Goal: Use online tool/utility: Utilize a website feature to perform a specific function

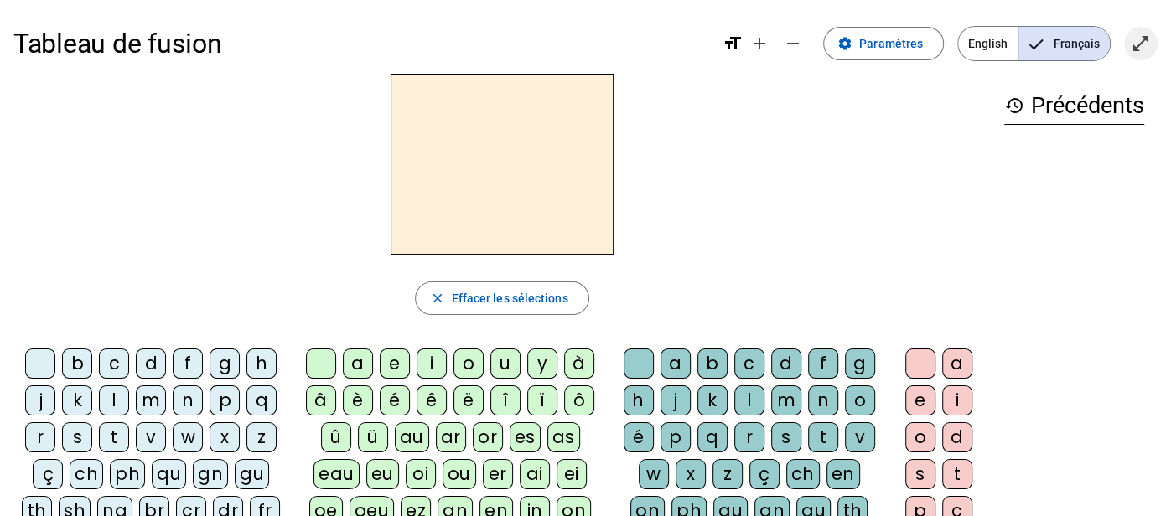
click at [1139, 49] on mat-icon "open_in_full" at bounding box center [1141, 44] width 20 height 20
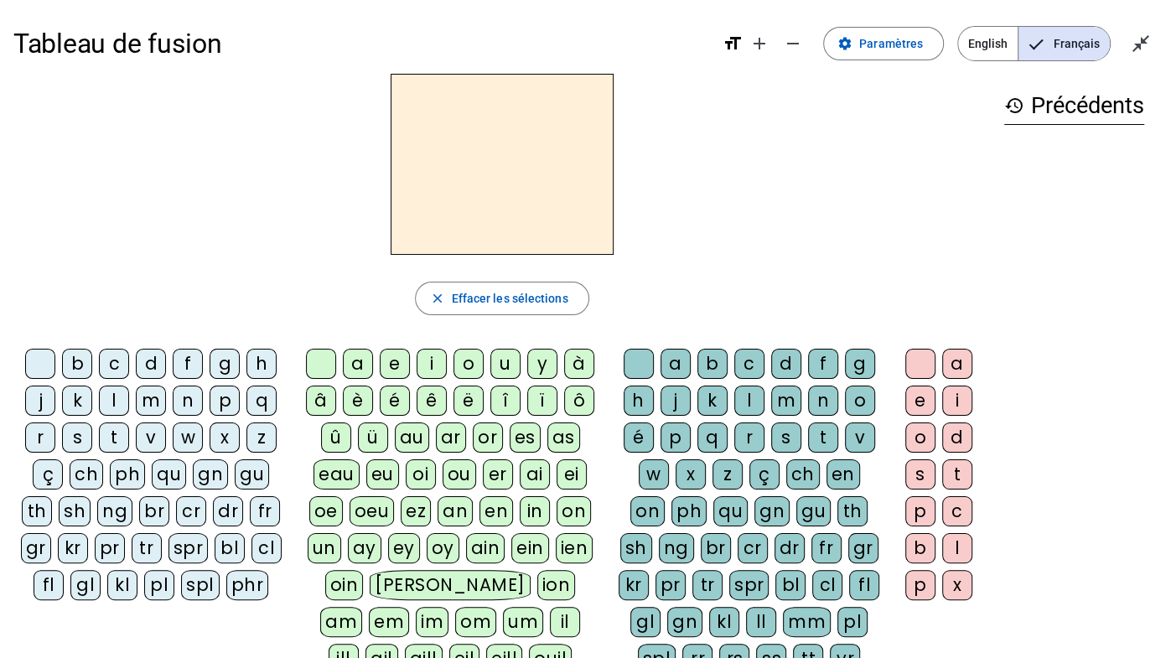
click at [143, 402] on div "m" at bounding box center [151, 401] width 30 height 30
click at [353, 361] on div "a" at bounding box center [358, 364] width 30 height 30
click at [399, 360] on div "e" at bounding box center [395, 364] width 30 height 30
click at [426, 361] on div "i" at bounding box center [432, 364] width 30 height 30
click at [467, 367] on div "o" at bounding box center [469, 364] width 30 height 30
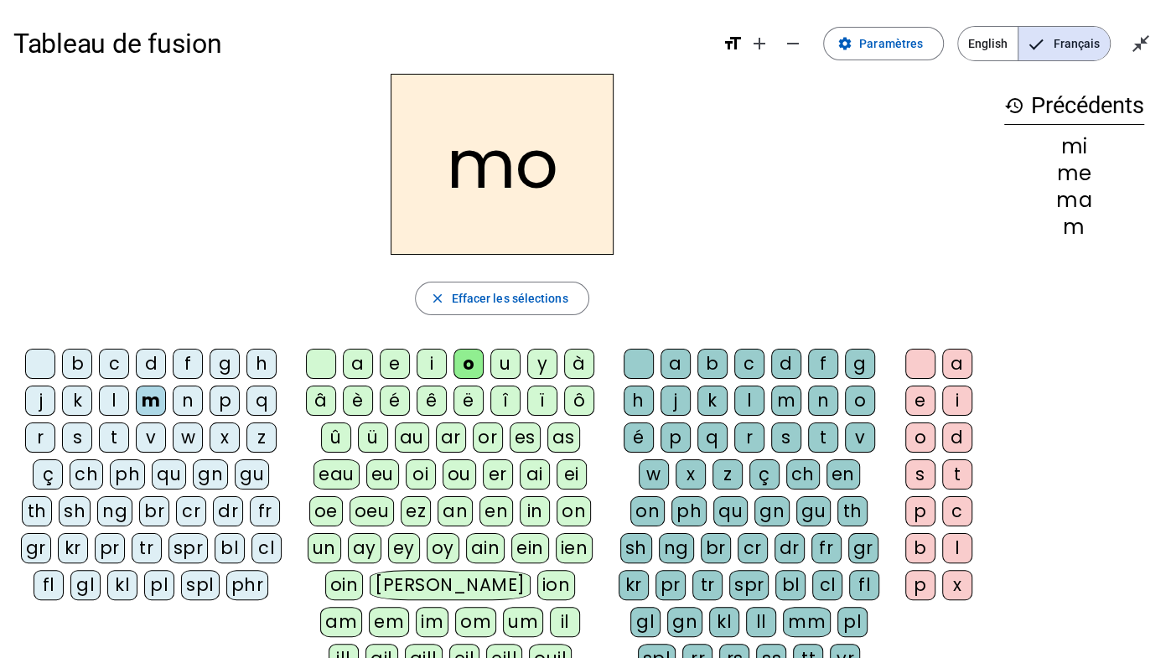
click at [505, 366] on div "u" at bounding box center [505, 364] width 30 height 30
click at [355, 361] on div "a" at bounding box center [358, 364] width 30 height 30
click at [401, 366] on div "e" at bounding box center [395, 364] width 30 height 30
click at [423, 363] on div "i" at bounding box center [432, 364] width 30 height 30
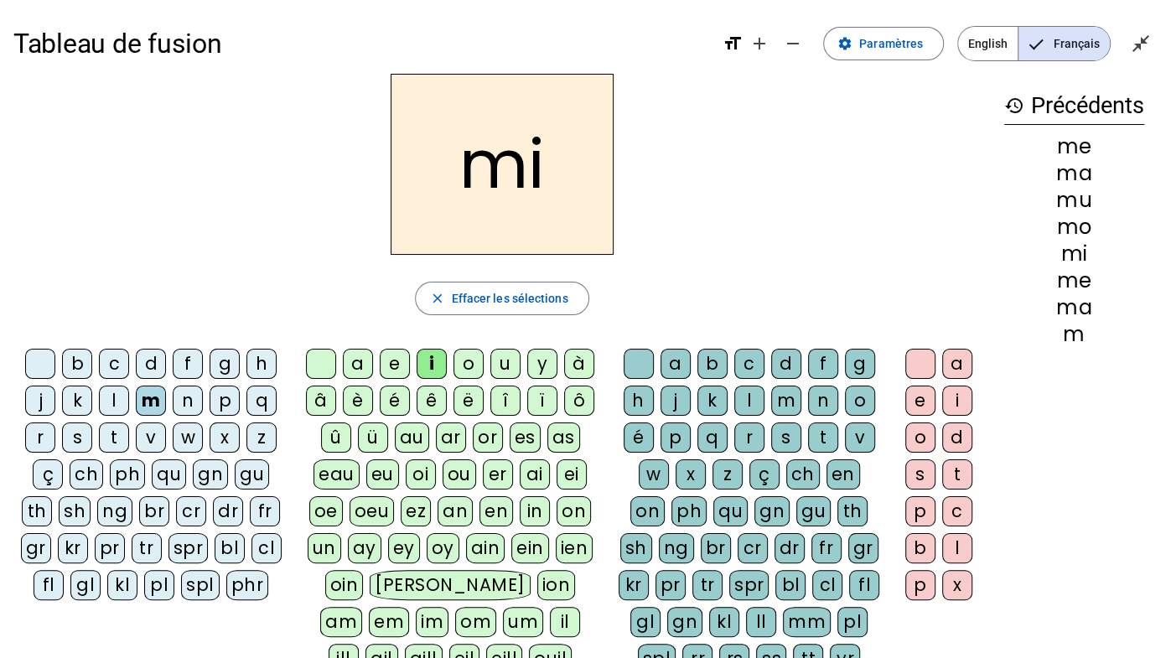
click at [463, 362] on div "o" at bounding box center [469, 364] width 30 height 30
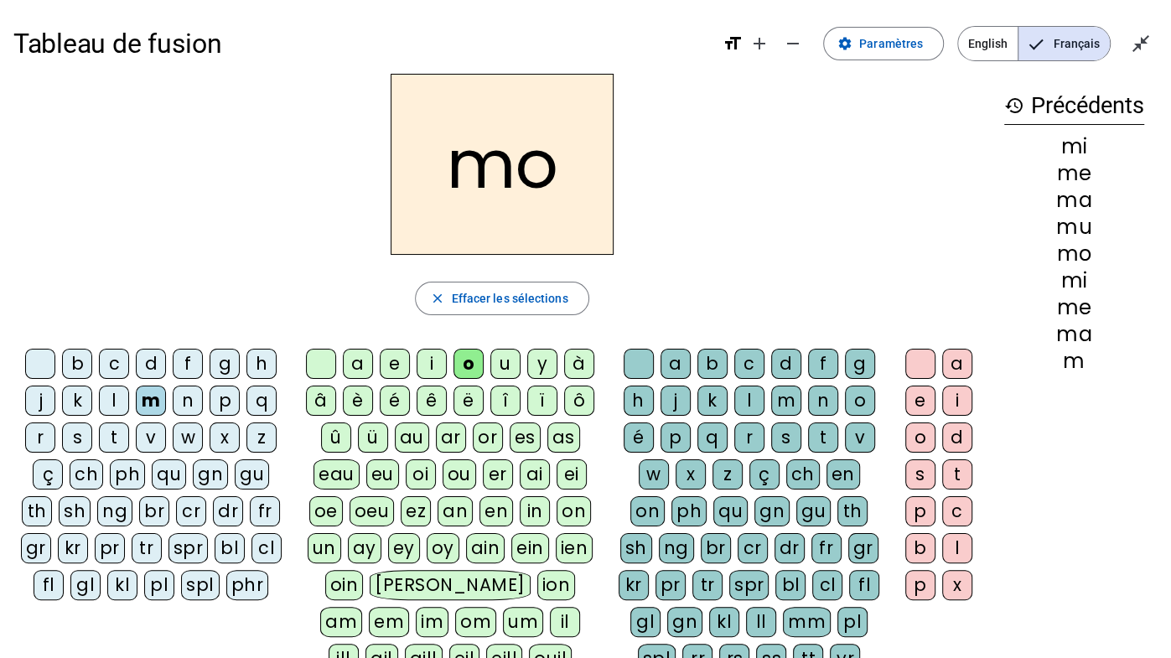
click at [501, 361] on div "u" at bounding box center [505, 364] width 30 height 30
click at [146, 361] on div "d" at bounding box center [151, 364] width 30 height 30
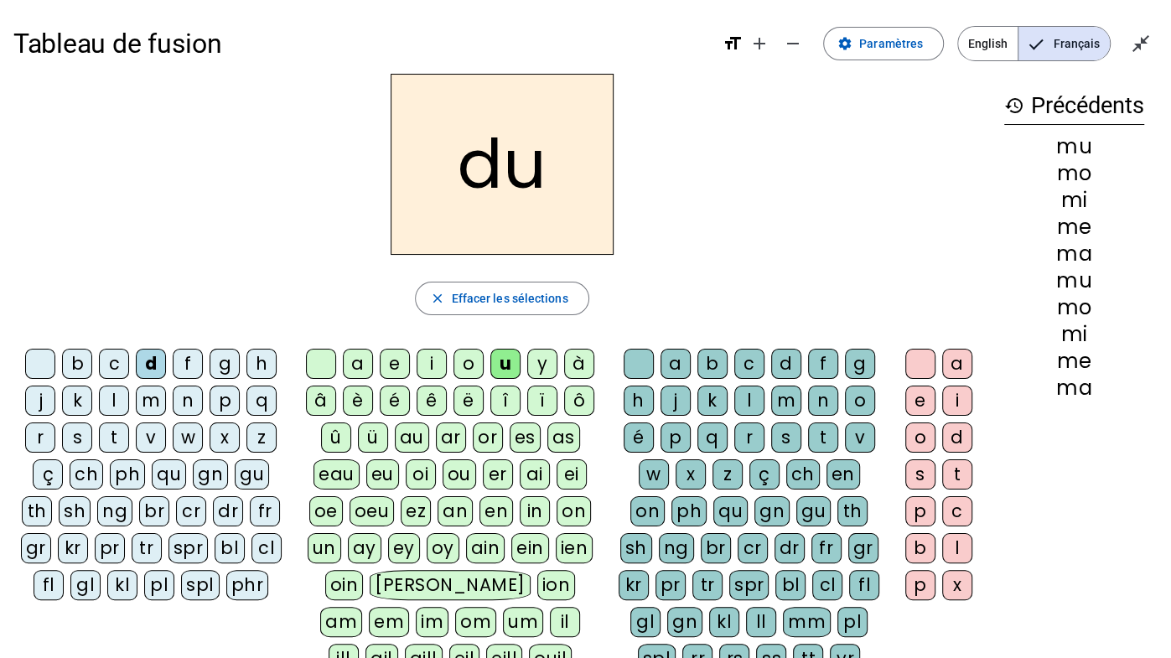
click at [356, 360] on div "a" at bounding box center [358, 364] width 30 height 30
click at [426, 360] on div "i" at bounding box center [432, 364] width 30 height 30
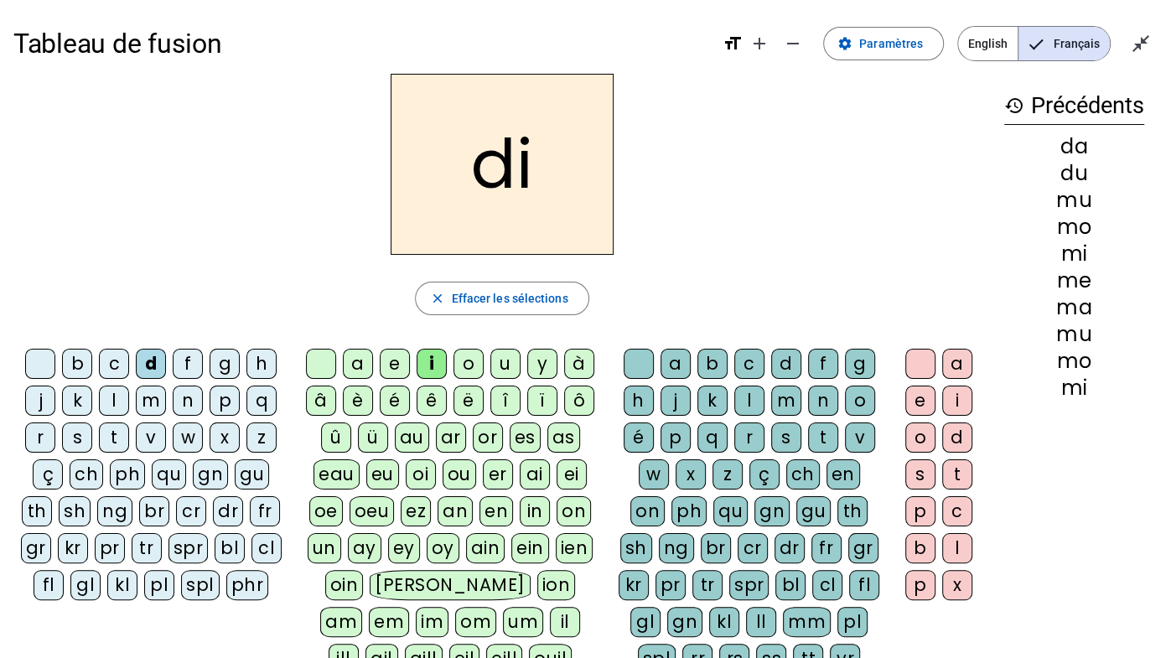
click at [470, 356] on div "o" at bounding box center [469, 364] width 30 height 30
click at [353, 361] on div "a" at bounding box center [358, 364] width 30 height 30
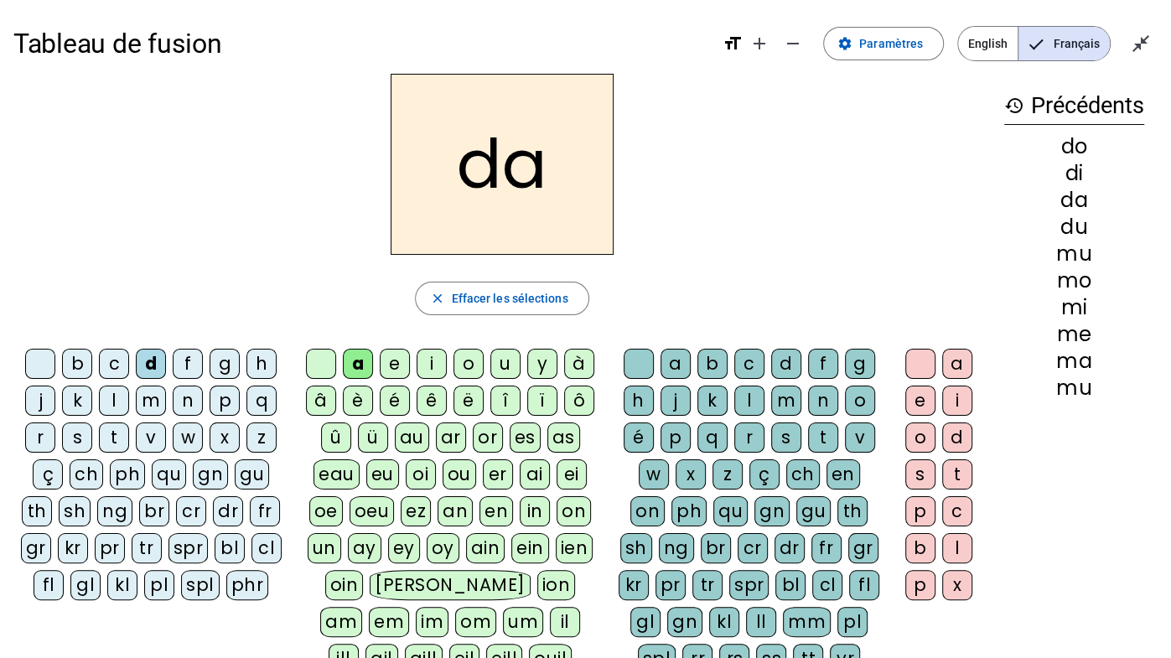
click at [395, 363] on div "e" at bounding box center [395, 364] width 30 height 30
click at [512, 366] on div "u" at bounding box center [505, 364] width 30 height 30
click at [224, 400] on div "p" at bounding box center [225, 401] width 30 height 30
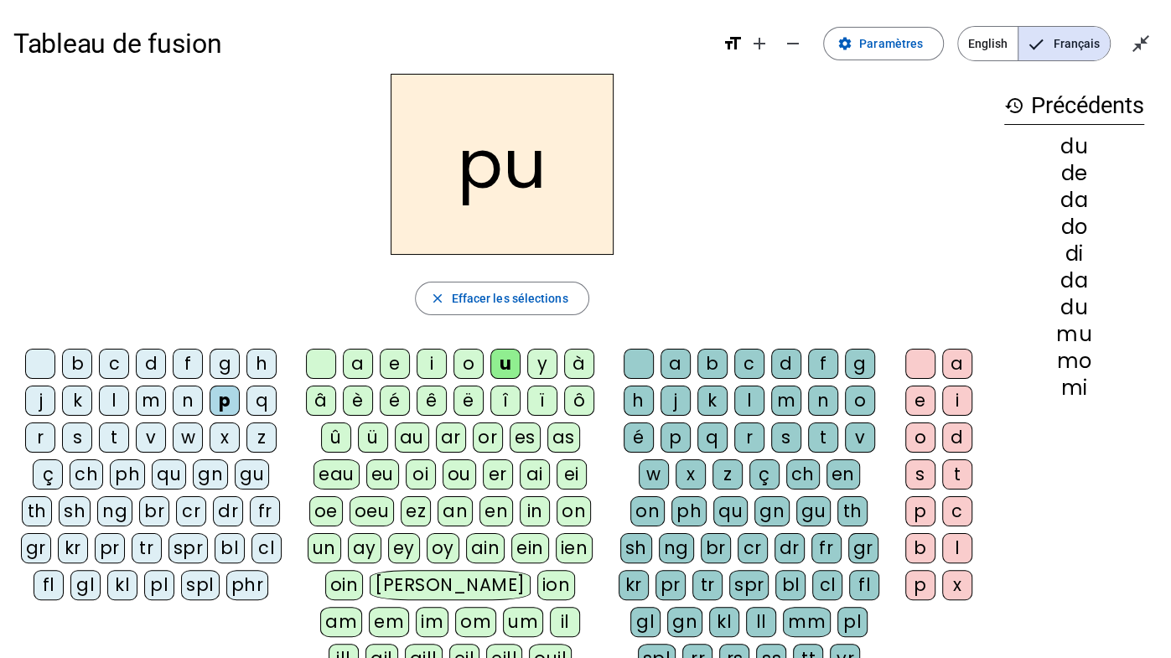
click at [361, 361] on div "a" at bounding box center [358, 364] width 30 height 30
click at [397, 366] on div "e" at bounding box center [395, 364] width 30 height 30
click at [427, 366] on div "i" at bounding box center [432, 364] width 30 height 30
click at [468, 368] on div "o" at bounding box center [469, 364] width 30 height 30
click at [503, 369] on div "u" at bounding box center [505, 364] width 30 height 30
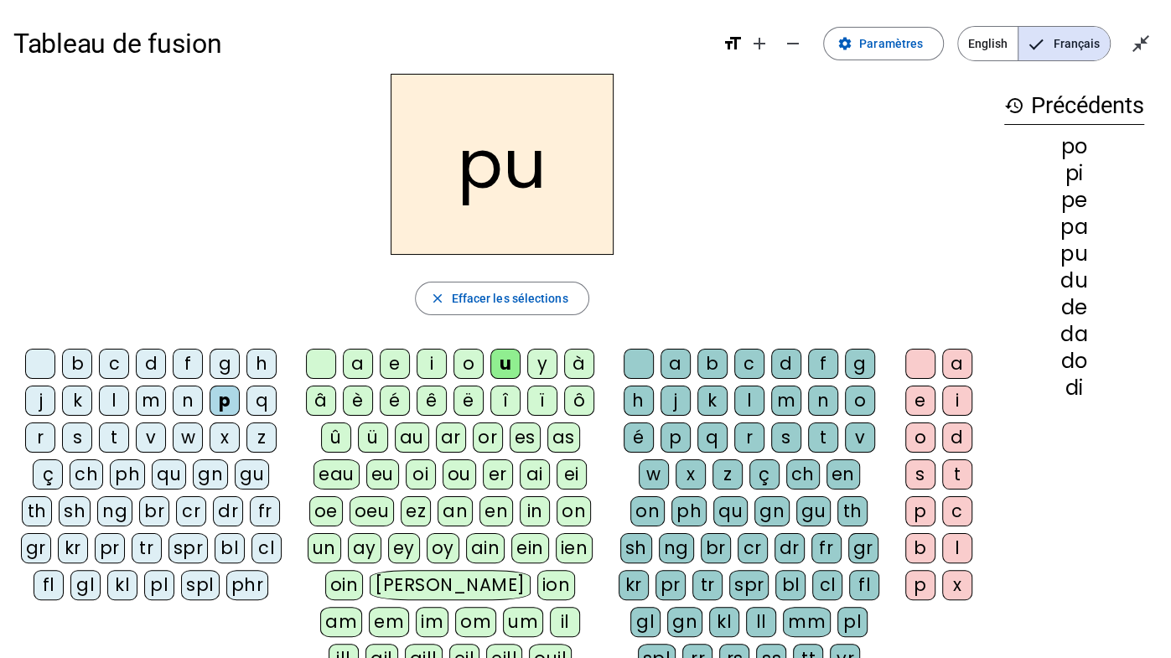
click at [357, 368] on div "a" at bounding box center [358, 364] width 30 height 30
click at [394, 367] on div "e" at bounding box center [395, 364] width 30 height 30
click at [445, 365] on div "i" at bounding box center [432, 364] width 30 height 30
drag, startPoint x: 465, startPoint y: 366, endPoint x: 508, endPoint y: 371, distance: 43.2
click at [508, 371] on div "a e i o u y à â è é ê ë [PERSON_NAME] ô û ü au ar or es as eau eu oi ou er ai e…" at bounding box center [454, 533] width 302 height 369
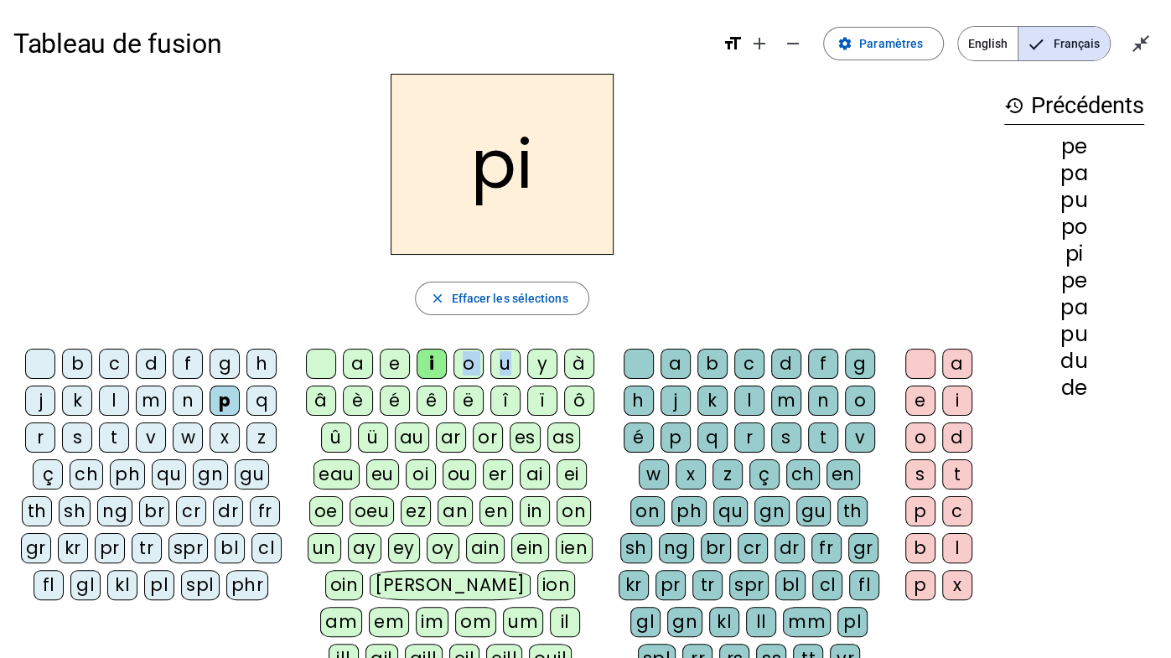
click at [508, 371] on div "u" at bounding box center [505, 364] width 30 height 30
click at [353, 364] on div "a" at bounding box center [358, 364] width 30 height 30
click at [392, 365] on div "e" at bounding box center [395, 364] width 30 height 30
click at [429, 368] on div "i" at bounding box center [432, 364] width 30 height 30
click at [465, 366] on div "o" at bounding box center [469, 364] width 30 height 30
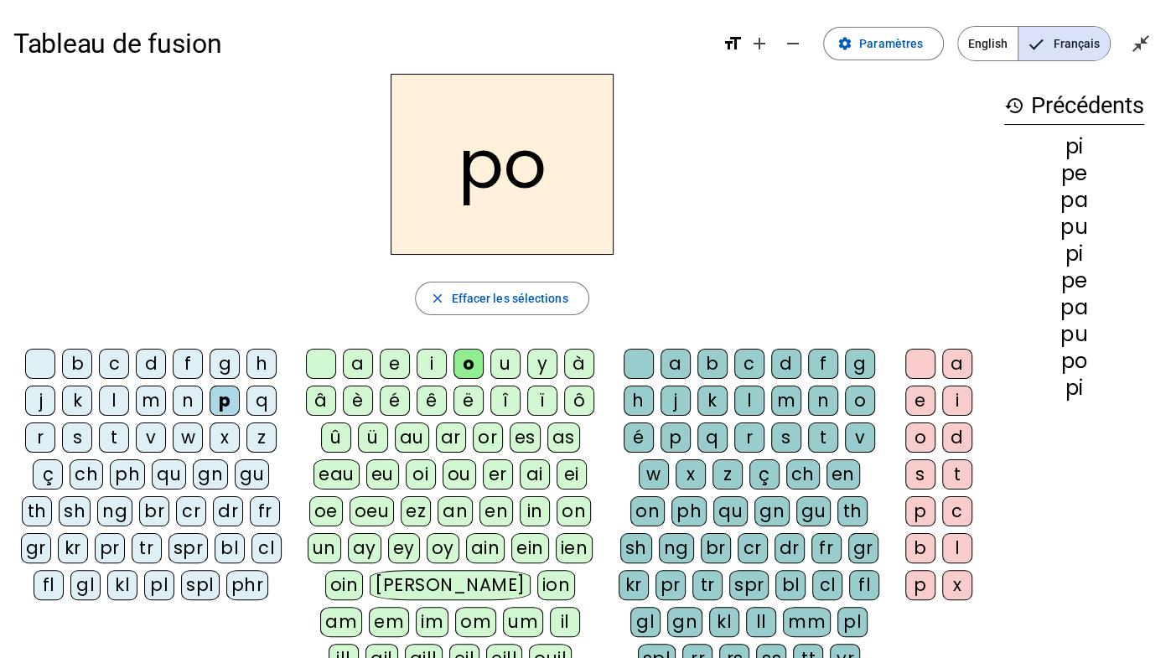
click at [496, 364] on div "u" at bounding box center [505, 364] width 30 height 30
click at [188, 438] on div "w" at bounding box center [188, 438] width 30 height 30
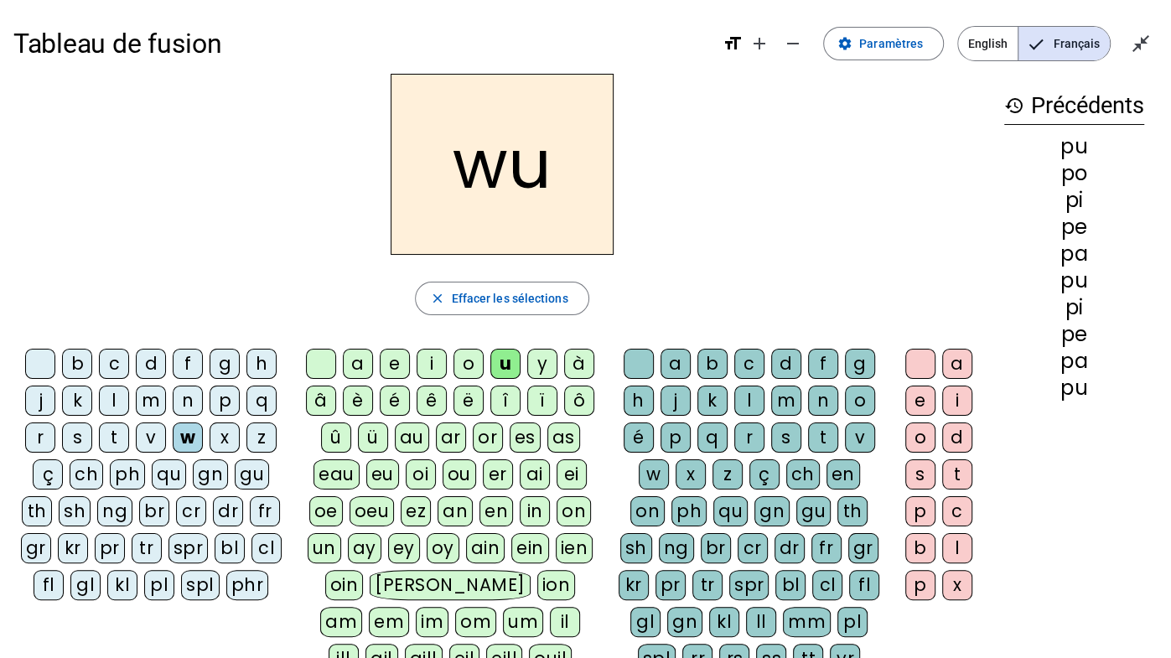
click at [357, 366] on div "a" at bounding box center [358, 364] width 30 height 30
click at [391, 366] on div "e" at bounding box center [395, 364] width 30 height 30
click at [428, 363] on div "i" at bounding box center [432, 364] width 30 height 30
click at [464, 362] on div "o" at bounding box center [469, 364] width 30 height 30
click at [501, 364] on div "u" at bounding box center [505, 364] width 30 height 30
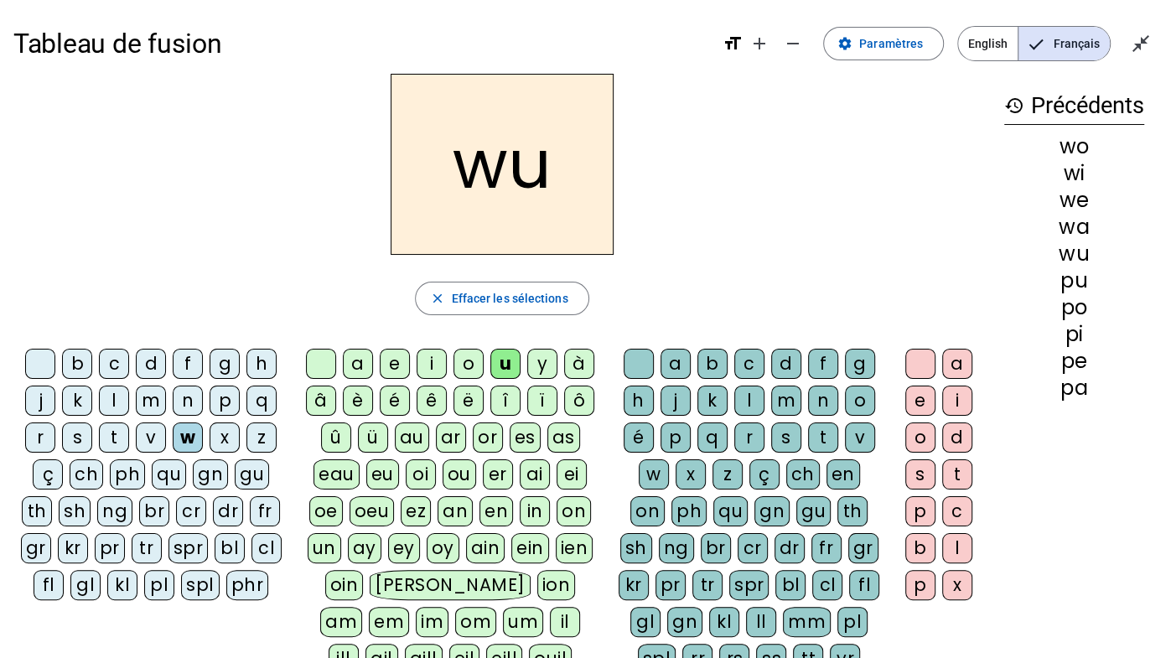
click at [366, 361] on div "a" at bounding box center [358, 364] width 30 height 30
click at [387, 361] on div "e" at bounding box center [395, 364] width 30 height 30
click at [435, 365] on div "i" at bounding box center [432, 364] width 30 height 30
click at [464, 368] on div "o" at bounding box center [469, 364] width 30 height 30
click at [501, 365] on div "u" at bounding box center [505, 364] width 30 height 30
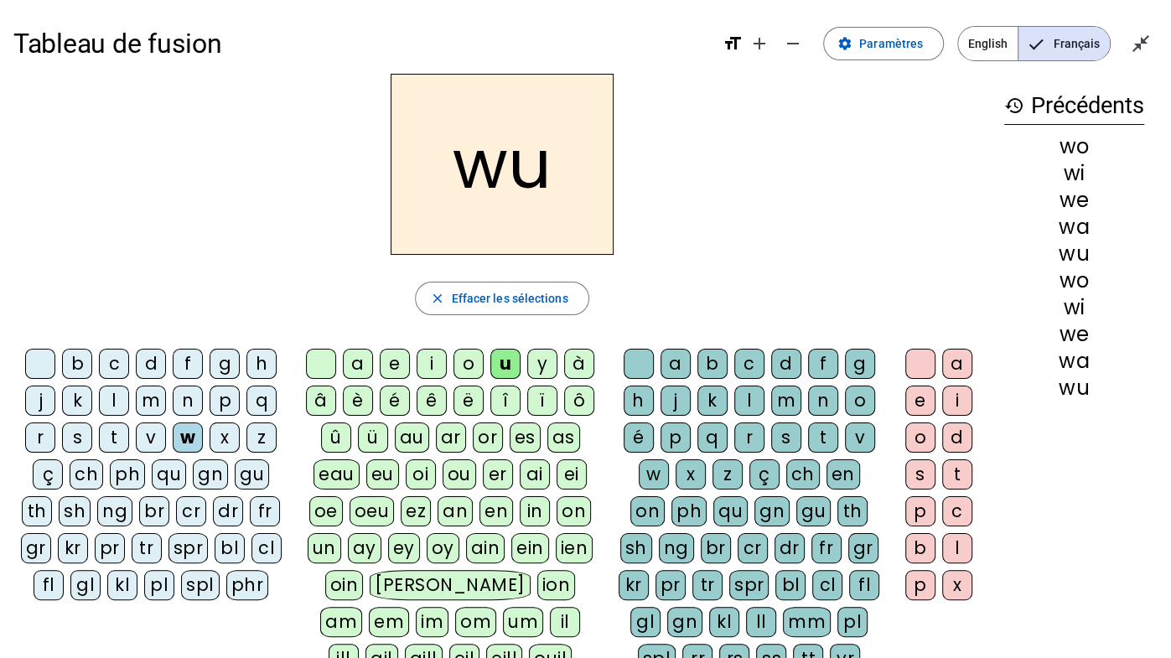
click at [359, 364] on div "a" at bounding box center [358, 364] width 30 height 30
click at [400, 359] on div "e" at bounding box center [395, 364] width 30 height 30
click at [417, 361] on div "i" at bounding box center [432, 364] width 30 height 30
click at [459, 362] on div "o" at bounding box center [469, 364] width 30 height 30
click at [507, 363] on div "u" at bounding box center [505, 364] width 30 height 30
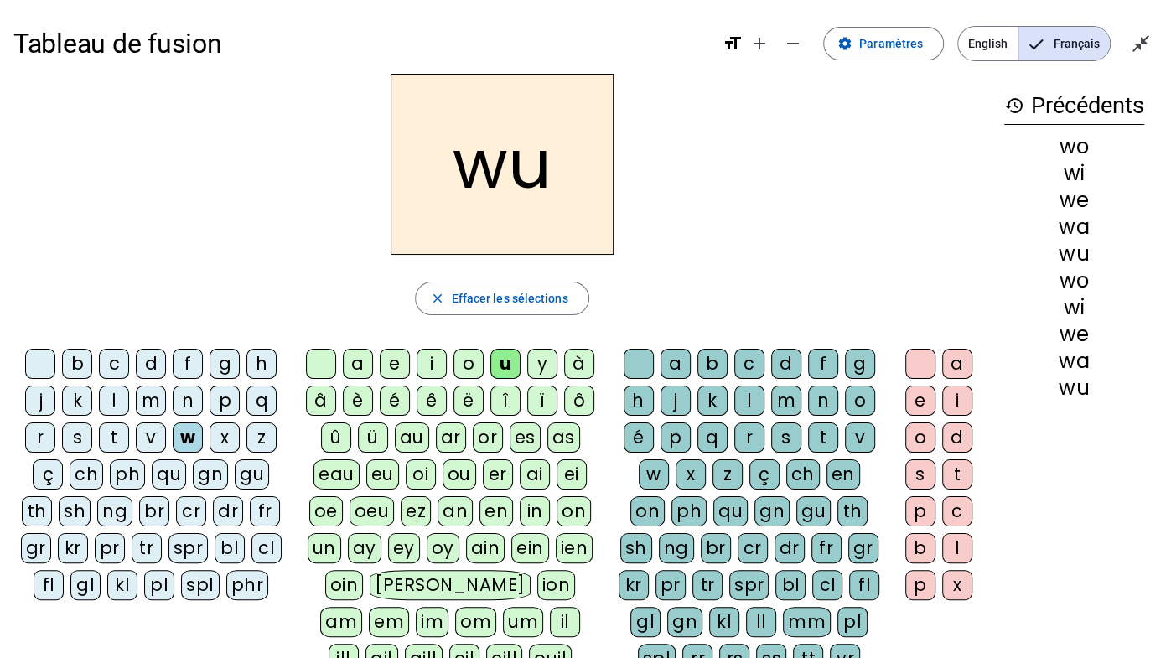
click at [149, 435] on div "v" at bounding box center [151, 438] width 30 height 30
click at [356, 361] on div "a" at bounding box center [358, 364] width 30 height 30
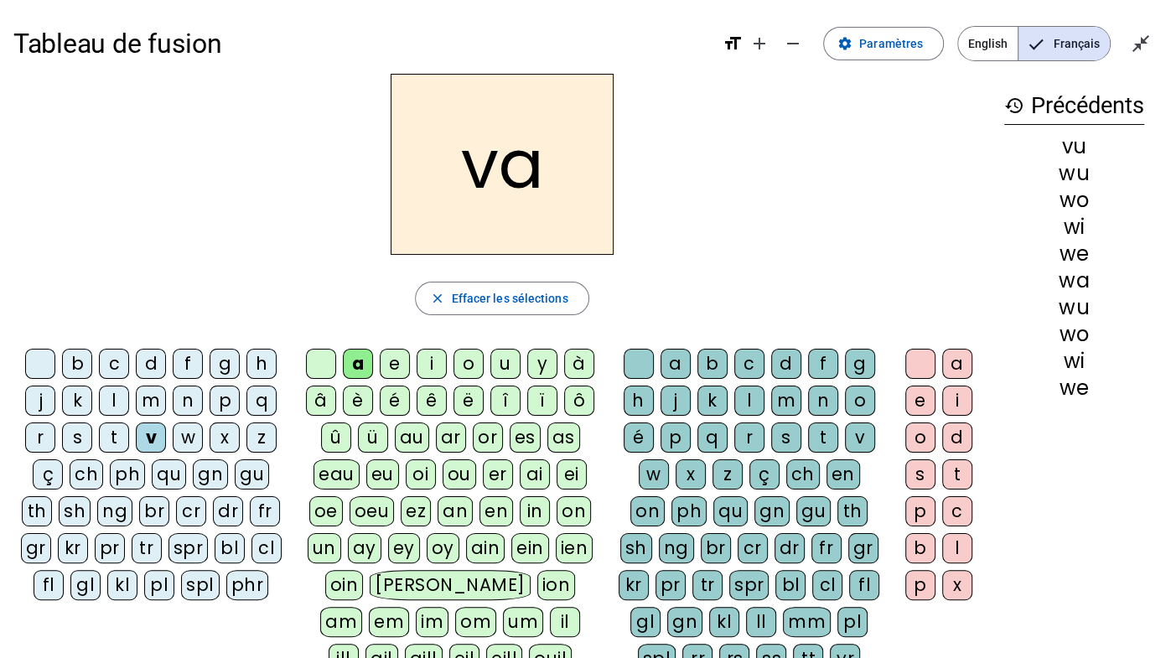
click at [387, 359] on div "e" at bounding box center [395, 364] width 30 height 30
click at [433, 361] on div "i" at bounding box center [432, 364] width 30 height 30
click at [473, 365] on div "o" at bounding box center [469, 364] width 30 height 30
click at [496, 365] on div "u" at bounding box center [505, 364] width 30 height 30
click at [361, 358] on div "a" at bounding box center [358, 364] width 30 height 30
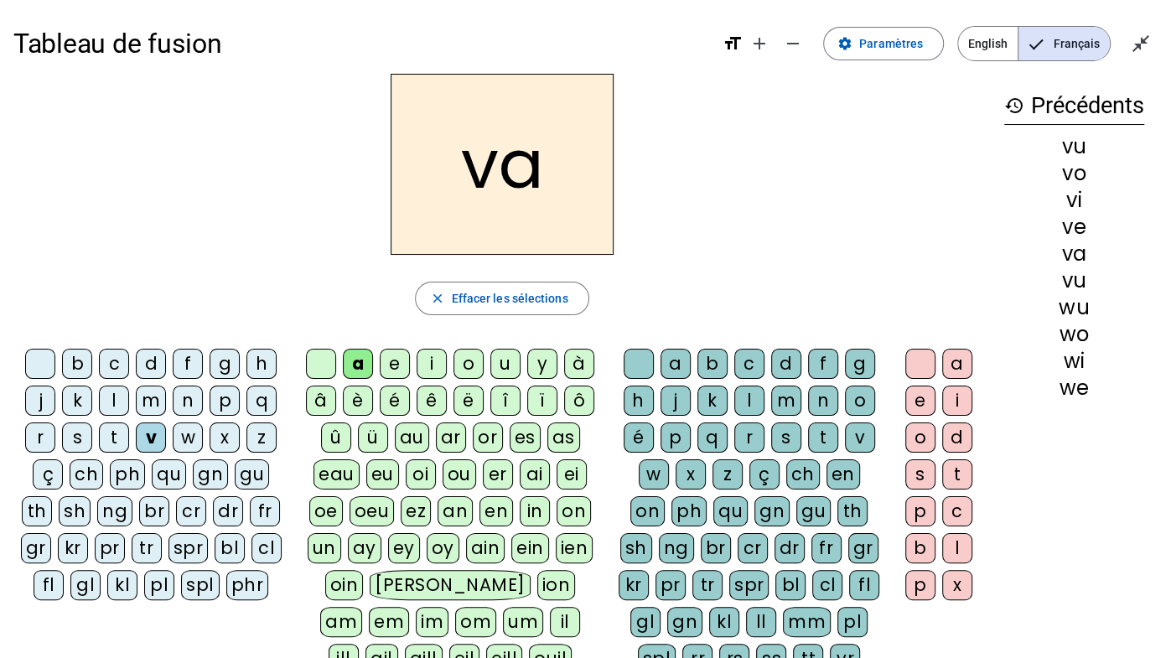
click at [389, 361] on div "e" at bounding box center [395, 364] width 30 height 30
click at [439, 364] on div "i" at bounding box center [432, 364] width 30 height 30
click at [464, 363] on div "o" at bounding box center [469, 364] width 30 height 30
click at [499, 366] on div "u" at bounding box center [505, 364] width 30 height 30
click at [353, 358] on div "a" at bounding box center [358, 364] width 30 height 30
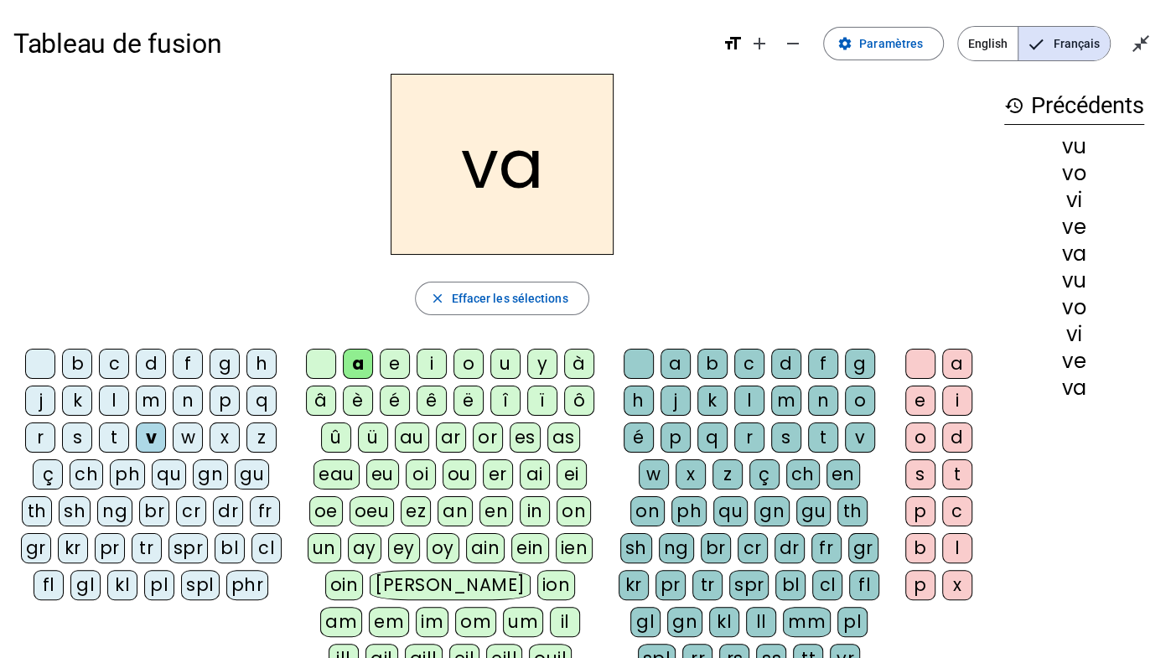
click at [399, 362] on div "e" at bounding box center [395, 364] width 30 height 30
click at [425, 366] on div "i" at bounding box center [432, 364] width 30 height 30
click at [457, 367] on div "o" at bounding box center [469, 364] width 30 height 30
click at [504, 366] on div "u" at bounding box center [505, 364] width 30 height 30
